Goal: Task Accomplishment & Management: Use online tool/utility

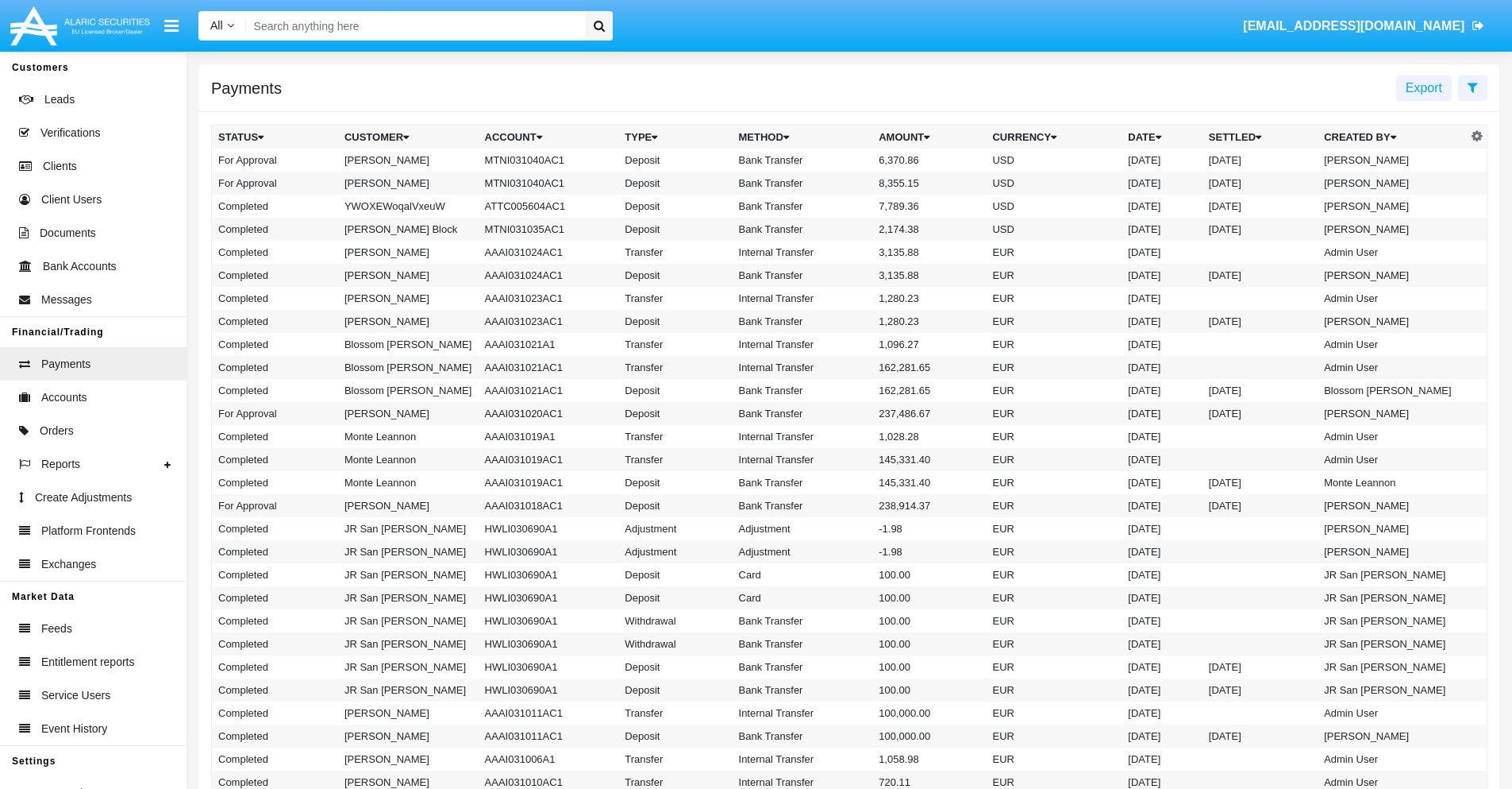
click at [1473, 86] on icon at bounding box center [1473, 87] width 10 height 13
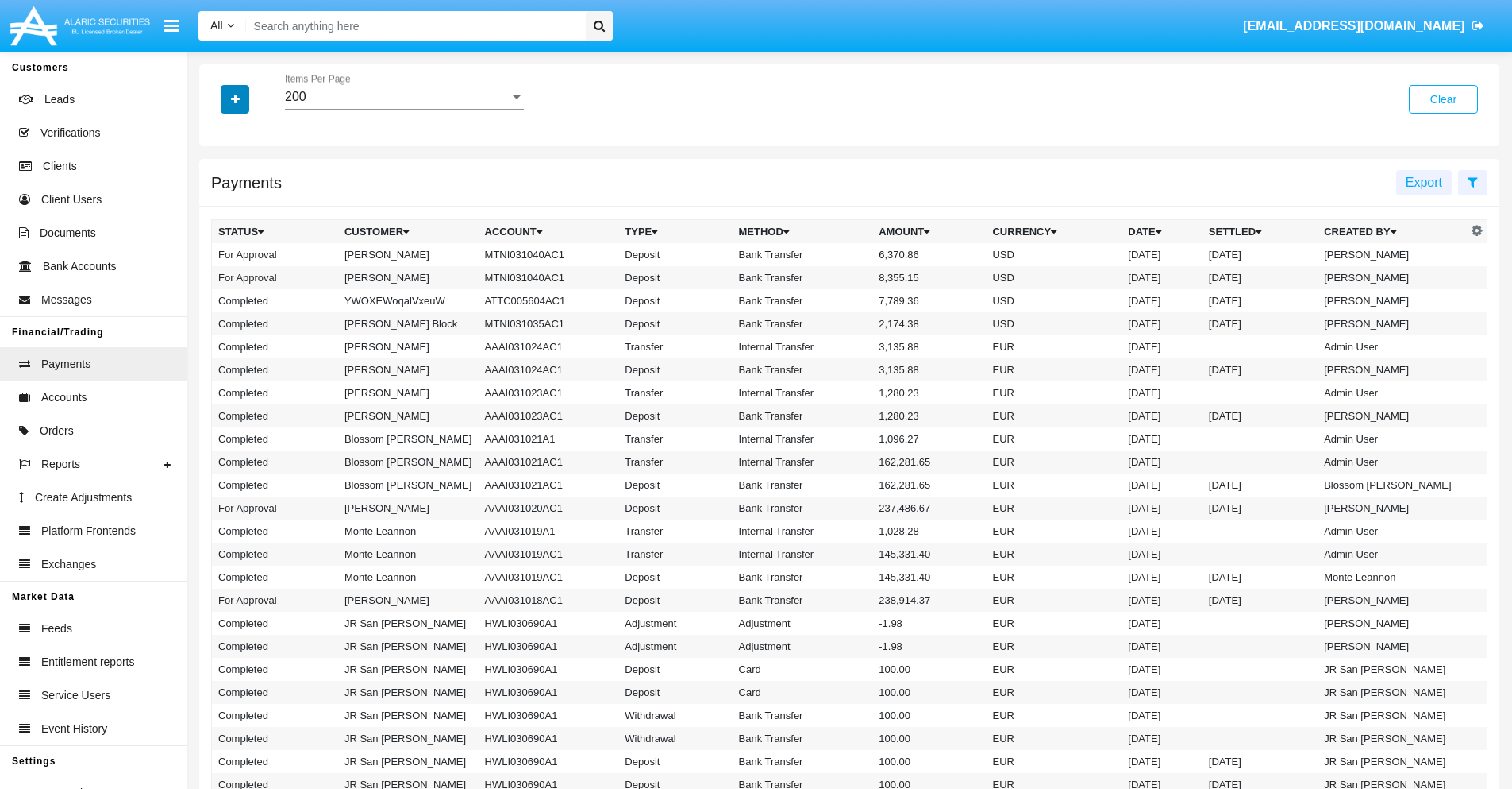
click at [235, 98] on icon "button" at bounding box center [236, 99] width 9 height 11
click at [243, 270] on span "Date" at bounding box center [244, 270] width 27 height 19
click at [218, 276] on input "Date" at bounding box center [218, 276] width 1 height 1
checkbox input "true"
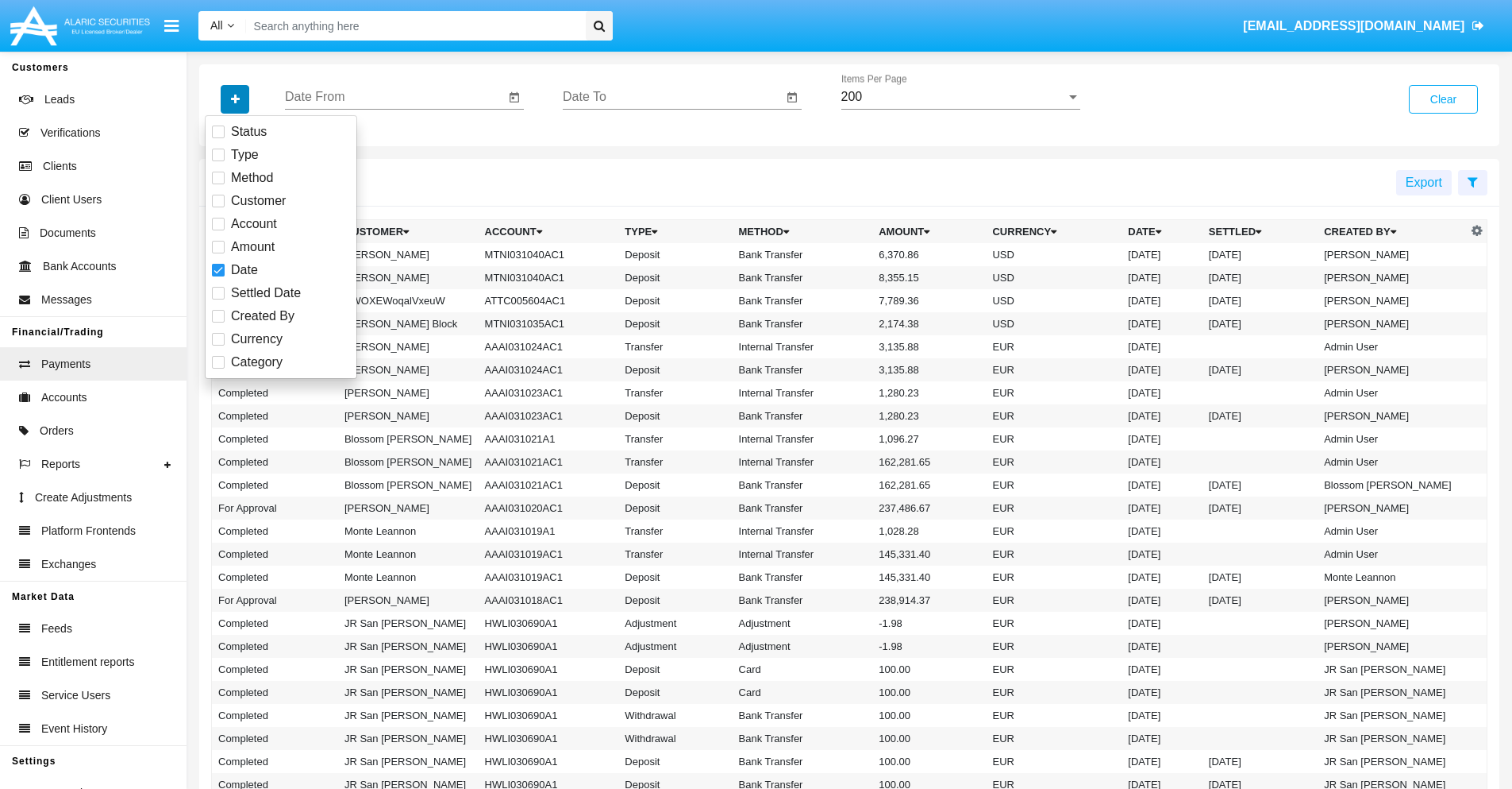
click at [235, 98] on icon "button" at bounding box center [236, 99] width 9 height 11
click at [395, 96] on input "Date From" at bounding box center [395, 97] width 220 height 15
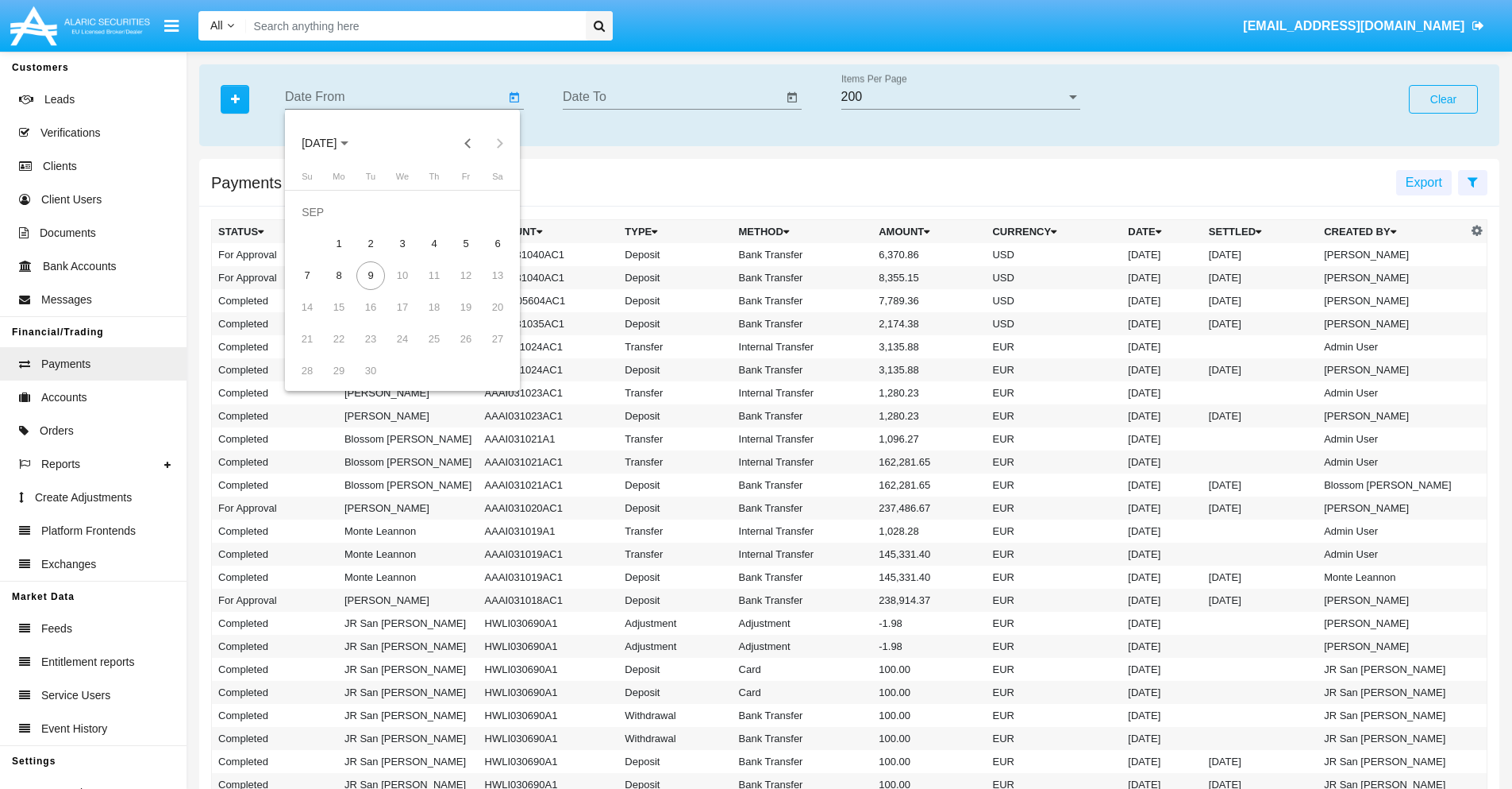
click at [332, 143] on span "[DATE]" at bounding box center [319, 144] width 35 height 13
click at [486, 351] on div "2025" at bounding box center [486, 351] width 50 height 28
click at [319, 224] on div "JAN" at bounding box center [319, 223] width 50 height 28
click at [371, 243] on div "7" at bounding box center [370, 243] width 28 height 28
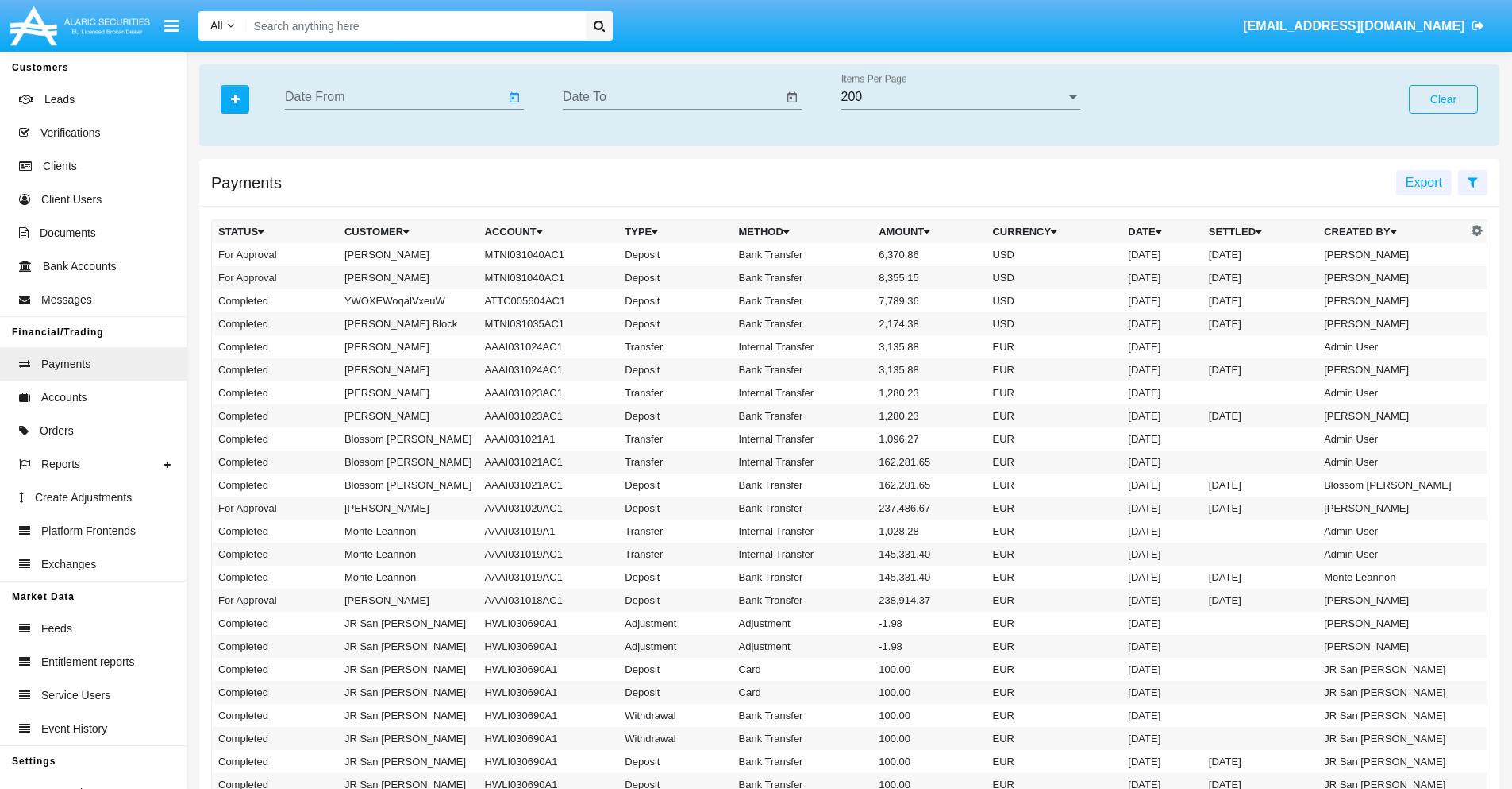
type input "[DATE]"
click at [672, 96] on input "Date To" at bounding box center [673, 97] width 220 height 15
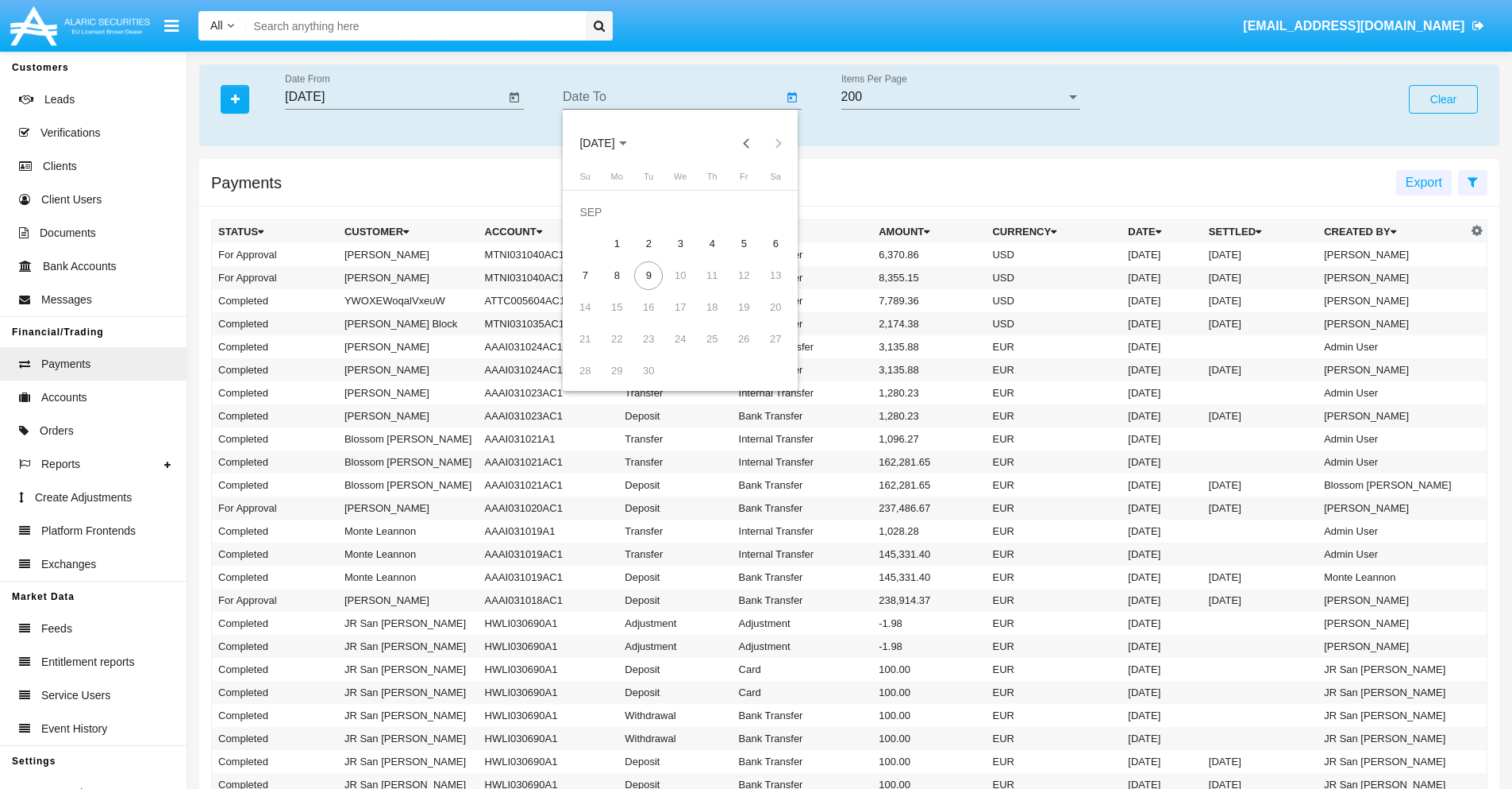
click at [610, 143] on span "[DATE]" at bounding box center [597, 144] width 35 height 13
click at [764, 351] on div "2025" at bounding box center [764, 351] width 50 height 28
click at [597, 224] on div "JAN" at bounding box center [597, 223] width 50 height 28
click at [648, 243] on div "7" at bounding box center [648, 243] width 28 height 28
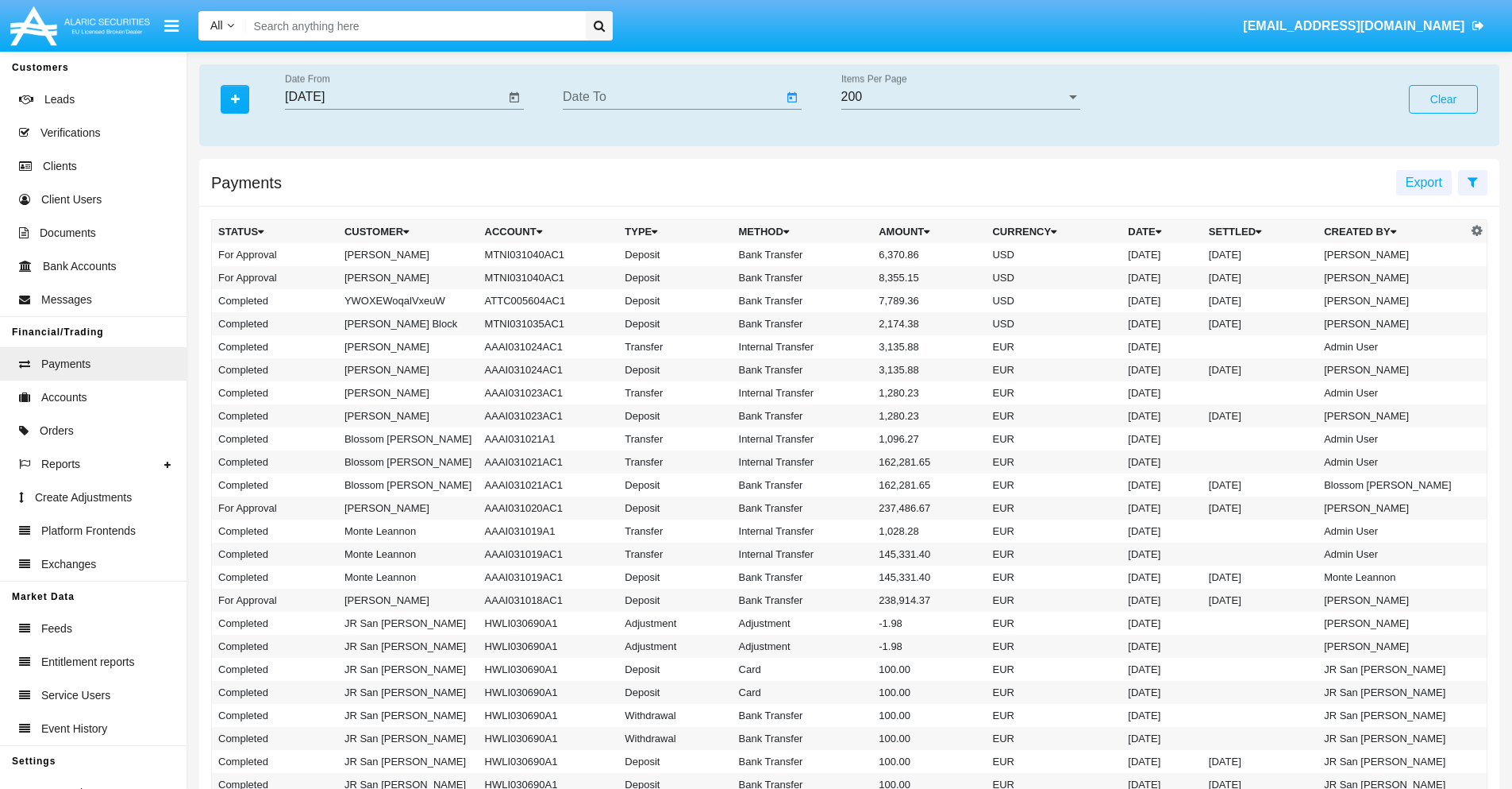
type input "[DATE]"
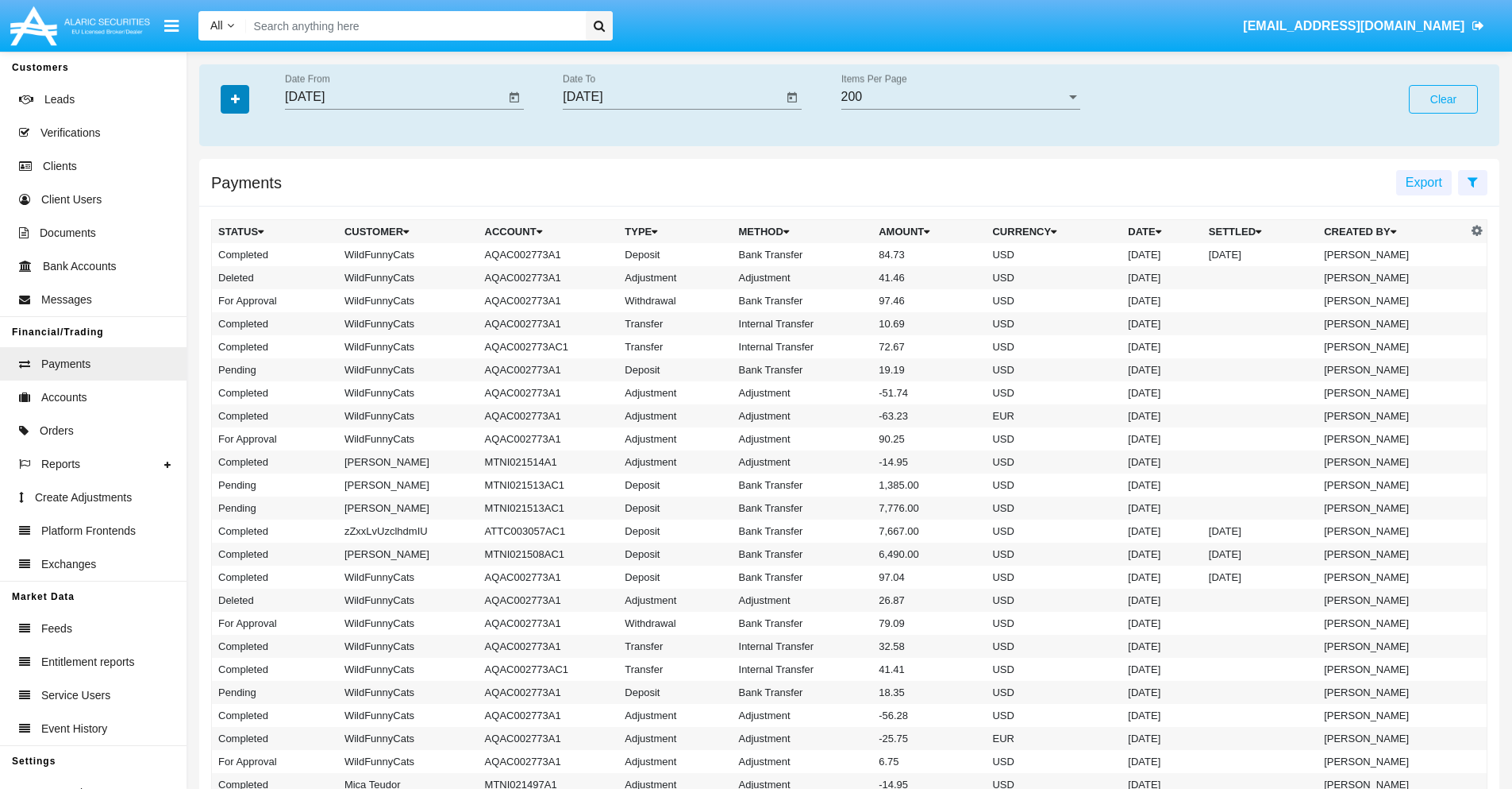
click at [235, 98] on icon "button" at bounding box center [236, 99] width 9 height 11
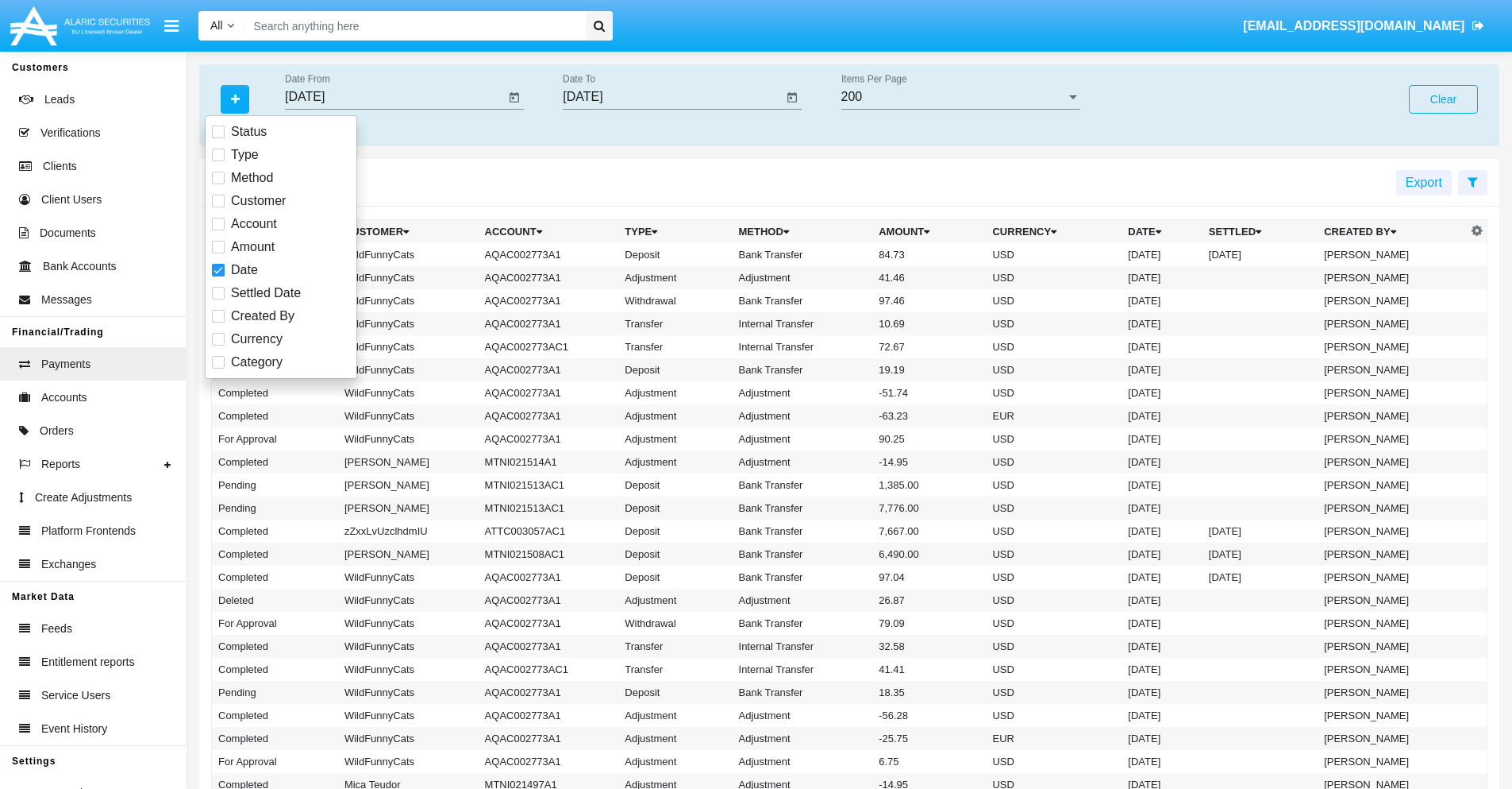
click at [256, 362] on span "Category" at bounding box center [257, 362] width 51 height 19
click at [218, 368] on input "Category" at bounding box center [218, 368] width 1 height 1
checkbox input "true"
click at [235, 98] on icon "button" at bounding box center [236, 99] width 9 height 11
